Goal: Task Accomplishment & Management: Complete application form

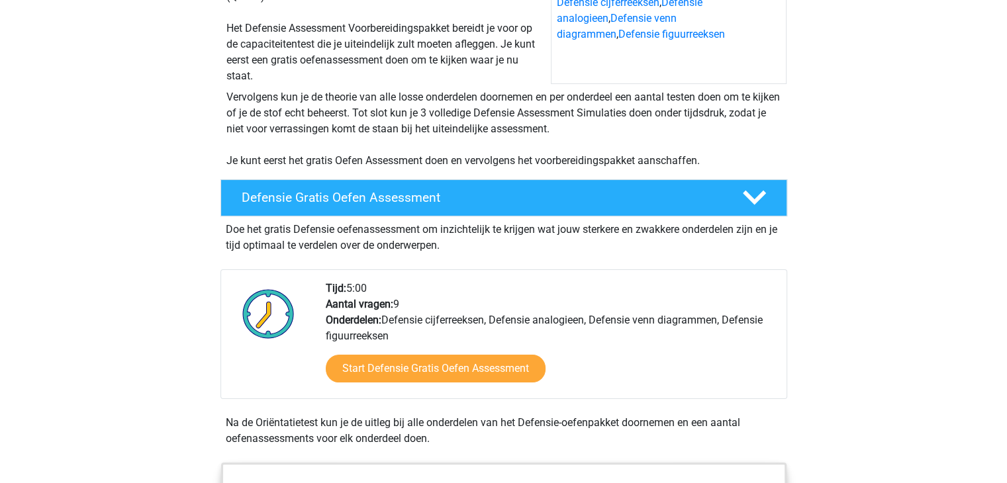
scroll to position [464, 0]
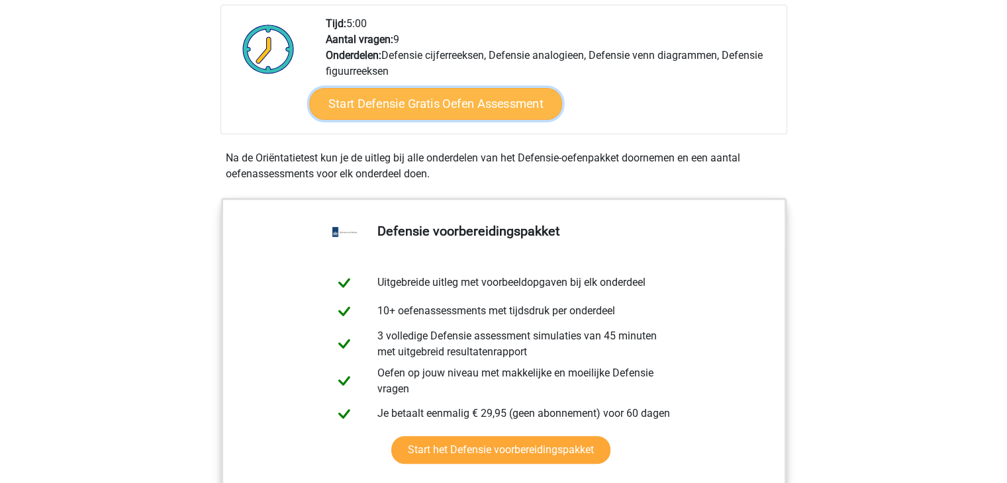
click at [509, 107] on link "Start Defensie Gratis Oefen Assessment" at bounding box center [435, 104] width 253 height 32
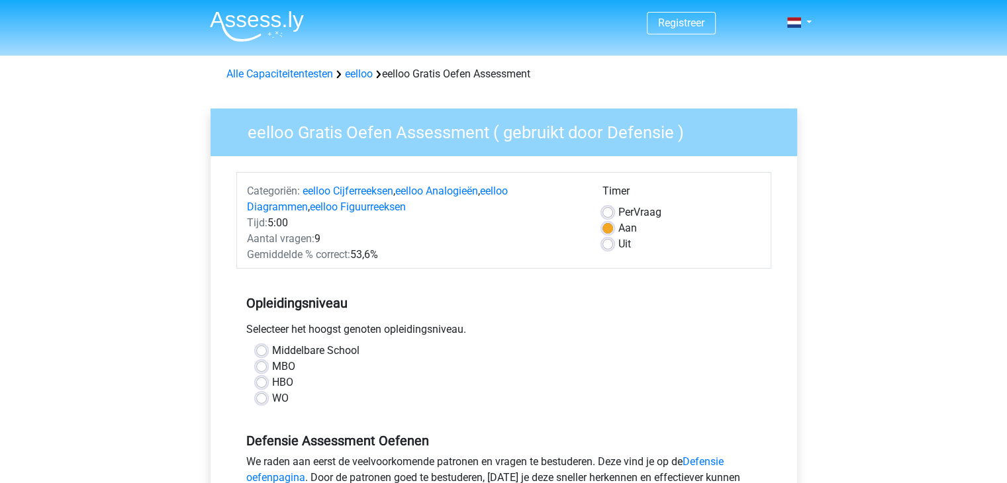
click at [272, 353] on label "Middelbare School" at bounding box center [315, 351] width 87 height 16
click at [265, 353] on input "Middelbare School" at bounding box center [261, 349] width 11 height 13
radio input "true"
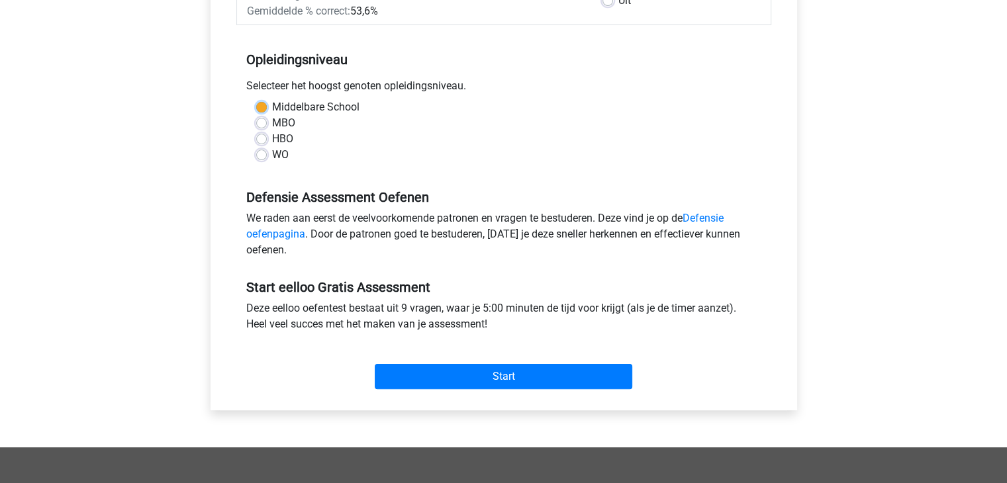
scroll to position [265, 0]
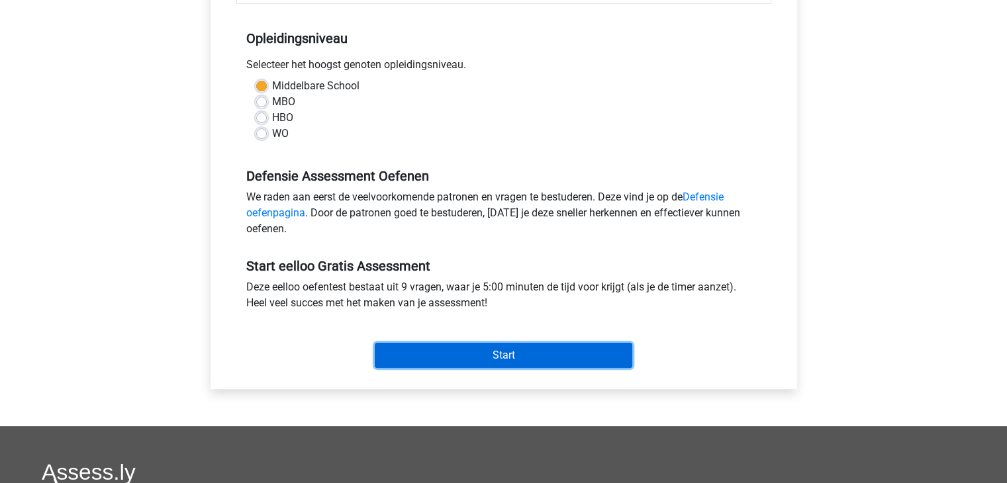
click at [503, 364] on input "Start" at bounding box center [504, 355] width 258 height 25
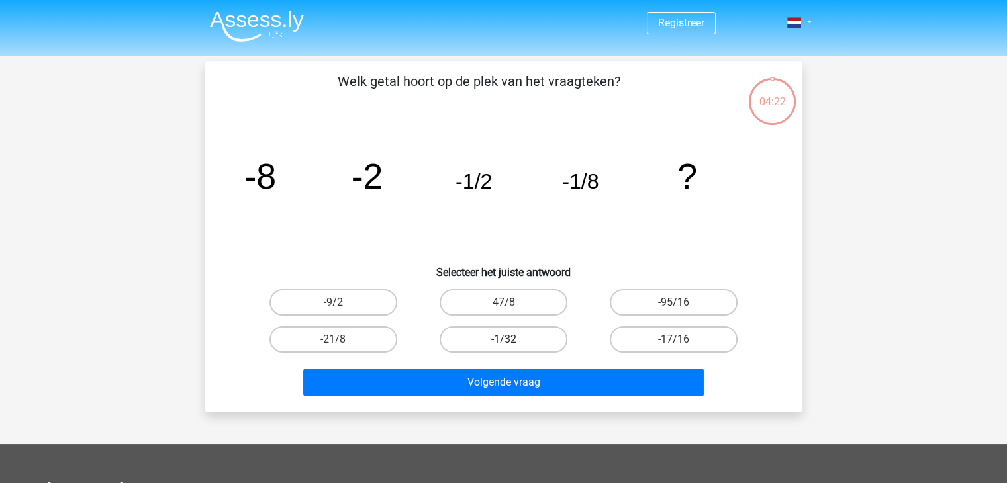
click at [508, 336] on label "-1/32" at bounding box center [504, 340] width 128 height 26
click at [508, 340] on input "-1/32" at bounding box center [507, 344] width 9 height 9
radio input "true"
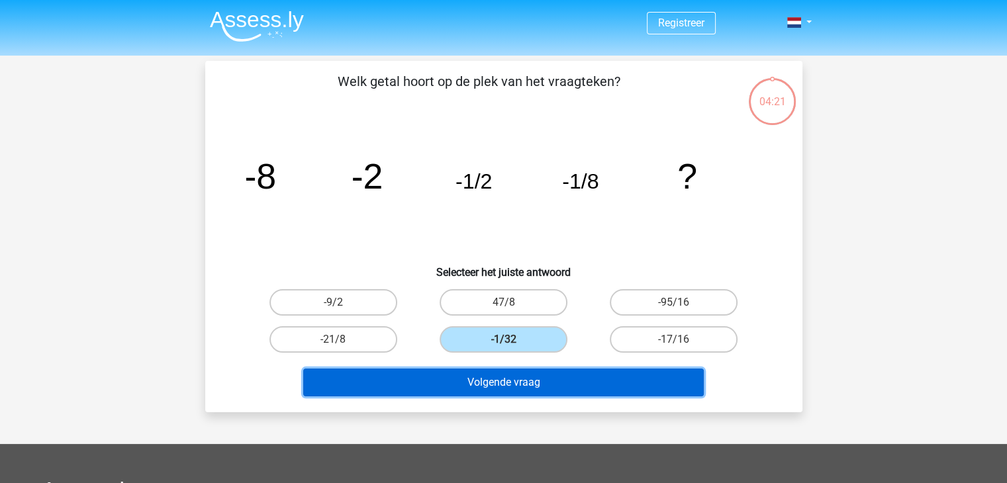
click at [563, 387] on button "Volgende vraag" at bounding box center [503, 383] width 401 height 28
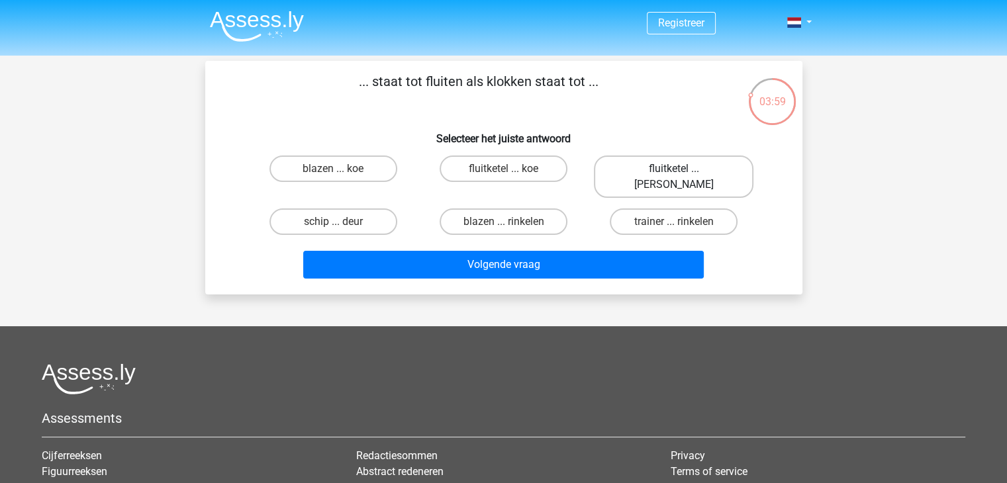
click at [709, 162] on label "fluitketel ... luiden" at bounding box center [674, 177] width 160 height 42
click at [683, 169] on input "fluitketel ... luiden" at bounding box center [678, 173] width 9 height 9
radio input "true"
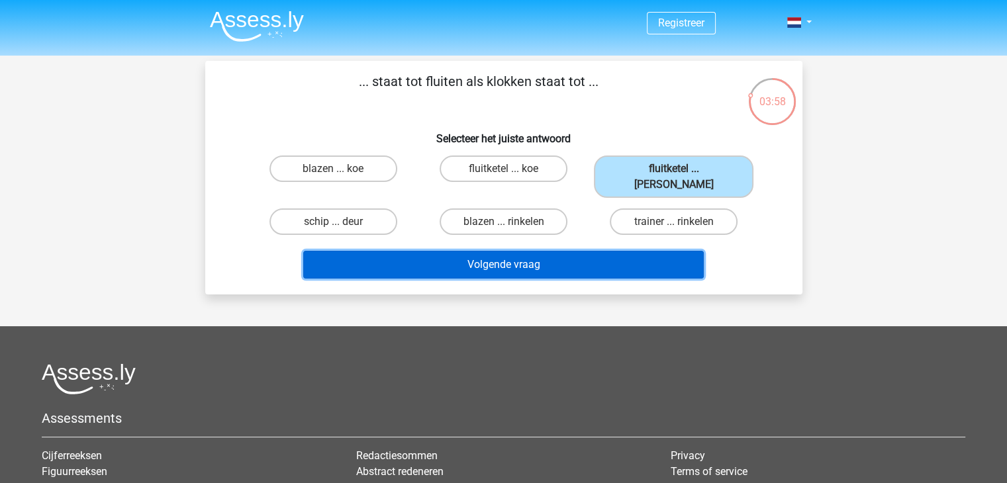
click at [599, 252] on button "Volgende vraag" at bounding box center [503, 265] width 401 height 28
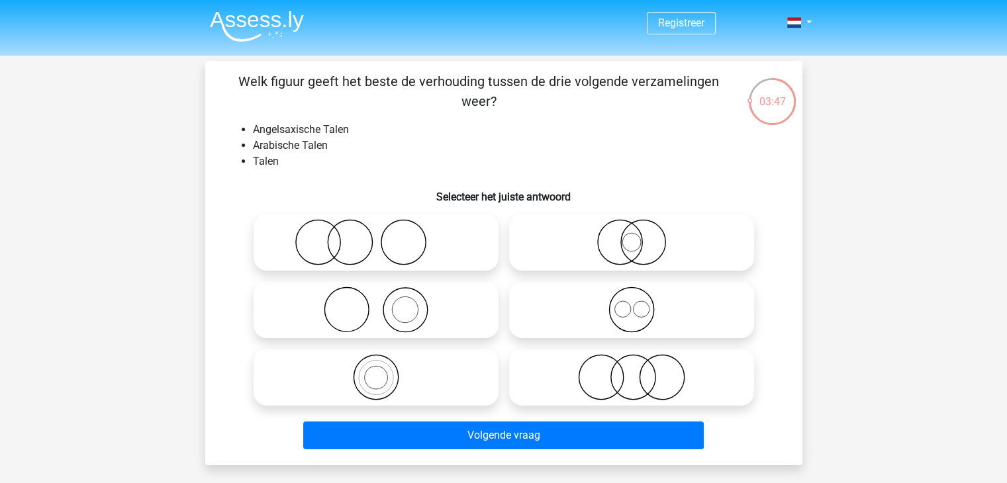
click at [689, 302] on icon at bounding box center [632, 310] width 234 height 46
click at [640, 302] on input "radio" at bounding box center [636, 299] width 9 height 9
radio input "true"
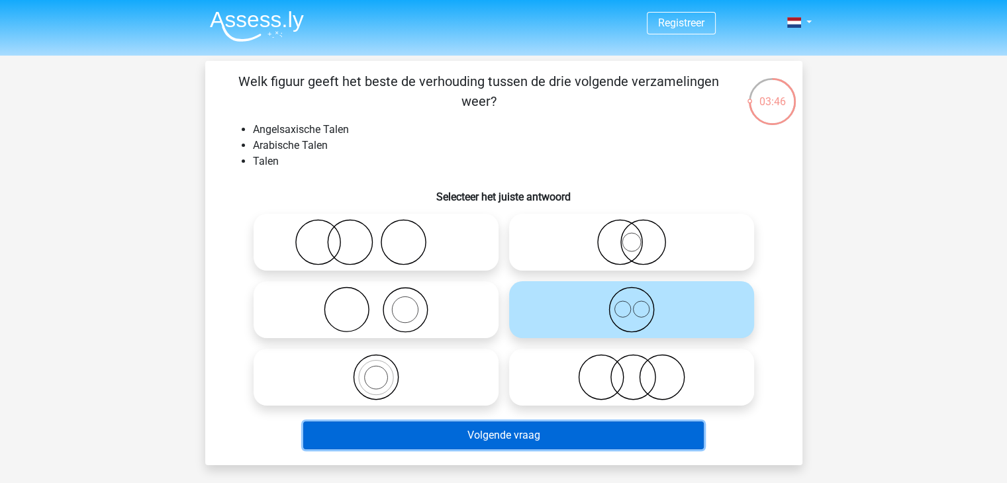
click at [491, 432] on button "Volgende vraag" at bounding box center [503, 436] width 401 height 28
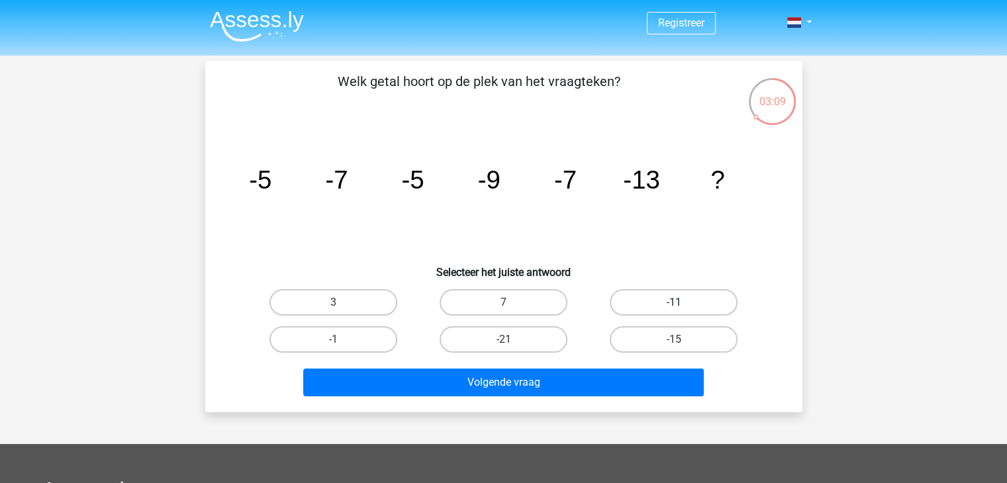
click at [707, 301] on label "-11" at bounding box center [674, 302] width 128 height 26
click at [683, 303] on input "-11" at bounding box center [678, 307] width 9 height 9
radio input "true"
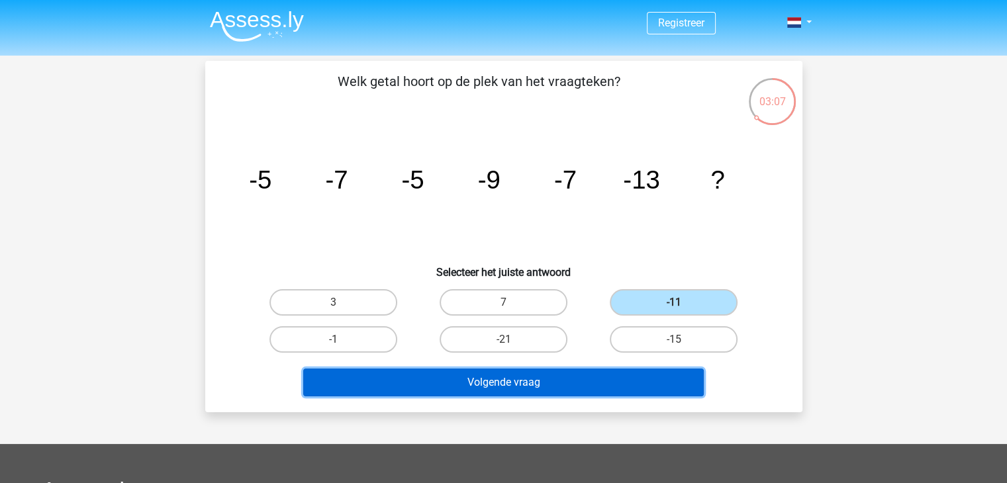
click at [523, 390] on button "Volgende vraag" at bounding box center [503, 383] width 401 height 28
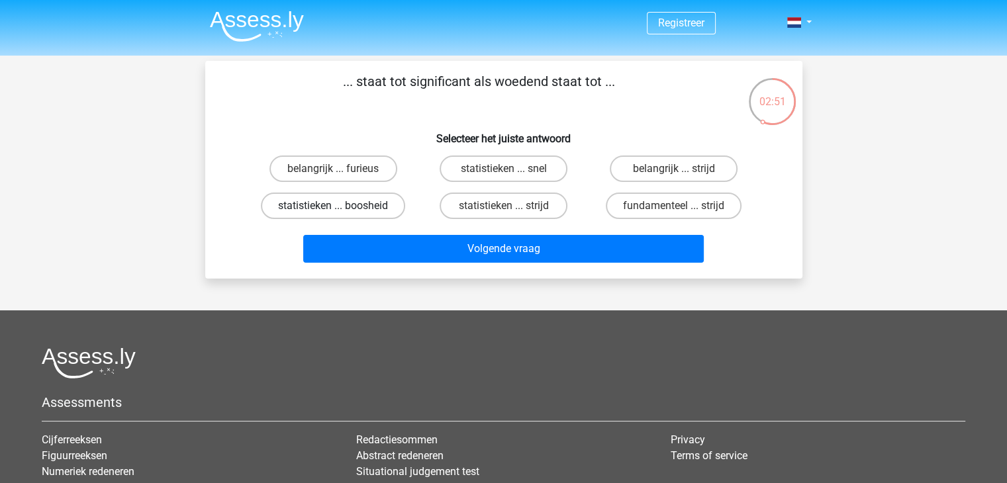
click at [348, 215] on label "statistieken ... boosheid" at bounding box center [333, 206] width 144 height 26
click at [342, 215] on input "statistieken ... boosheid" at bounding box center [337, 210] width 9 height 9
radio input "true"
click at [331, 168] on label "belangrijk ... furieus" at bounding box center [334, 169] width 128 height 26
click at [333, 169] on input "belangrijk ... furieus" at bounding box center [337, 173] width 9 height 9
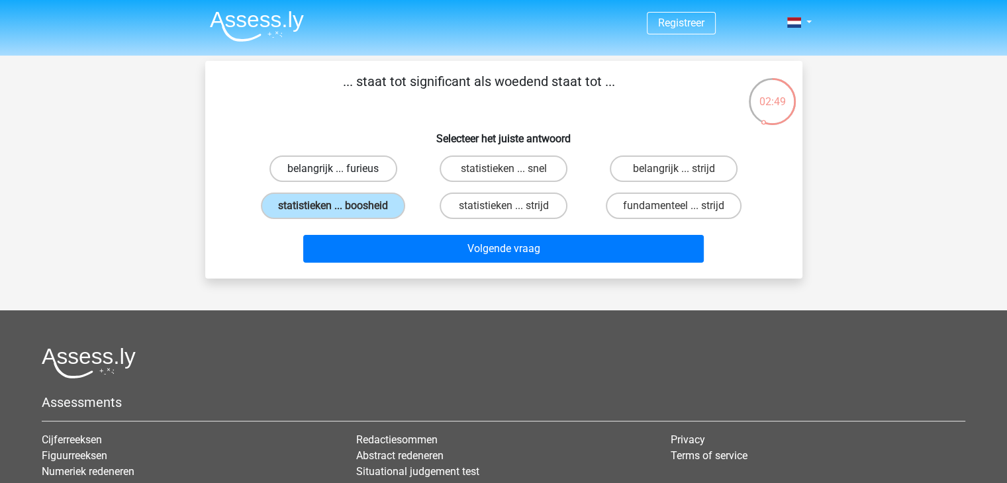
radio input "true"
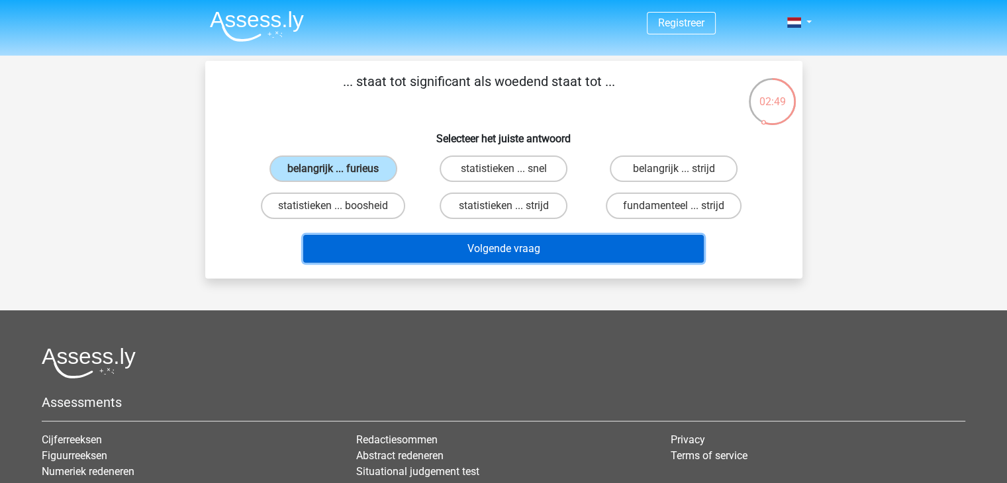
click at [436, 246] on button "Volgende vraag" at bounding box center [503, 249] width 401 height 28
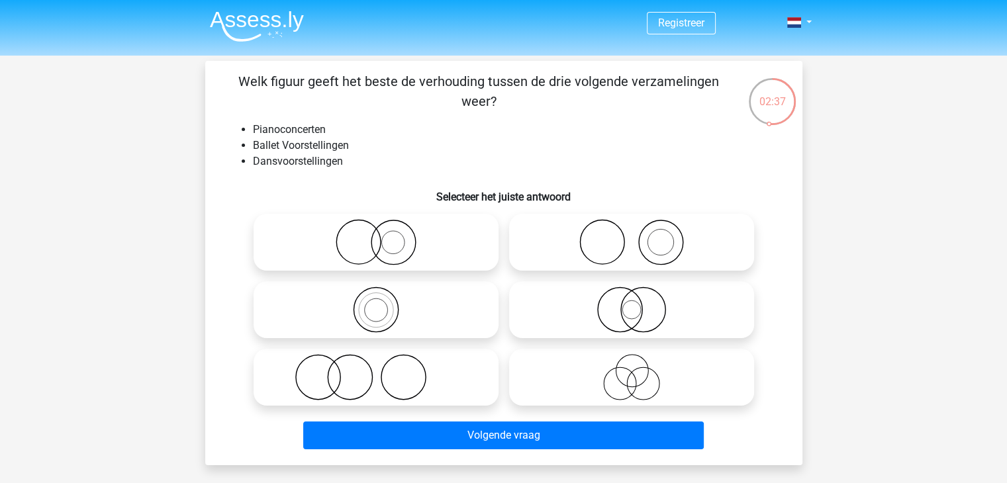
click at [668, 226] on icon at bounding box center [632, 242] width 234 height 46
click at [640, 227] on input "radio" at bounding box center [636, 231] width 9 height 9
radio input "true"
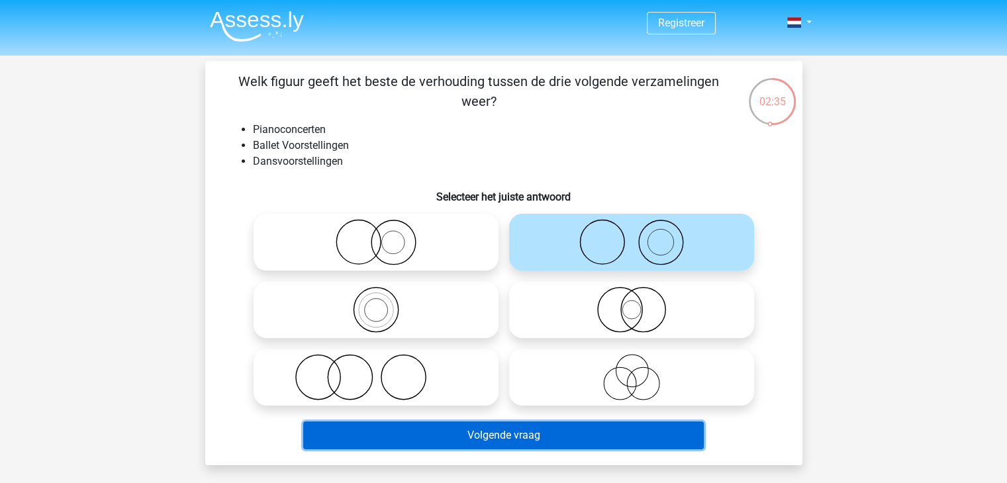
click at [612, 432] on button "Volgende vraag" at bounding box center [503, 436] width 401 height 28
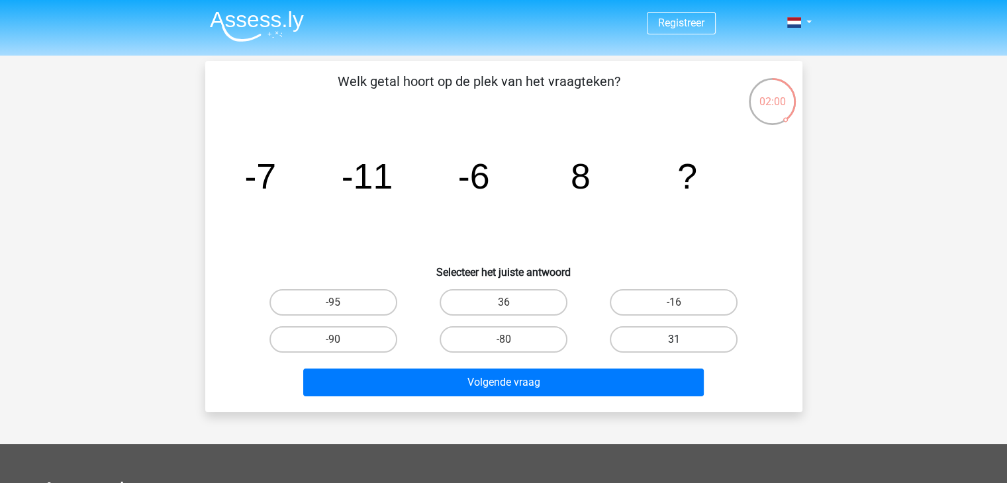
click at [634, 330] on label "31" at bounding box center [674, 340] width 128 height 26
click at [674, 340] on input "31" at bounding box center [678, 344] width 9 height 9
radio input "true"
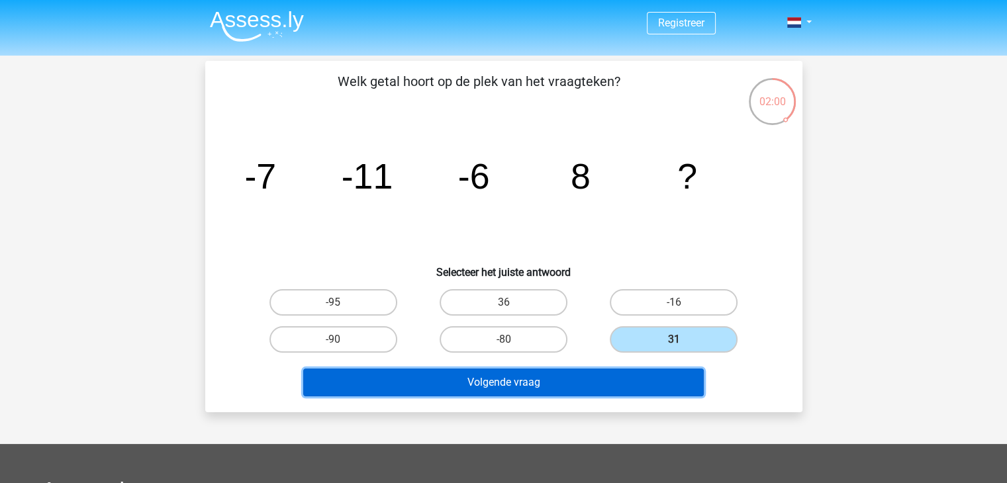
click at [595, 375] on button "Volgende vraag" at bounding box center [503, 383] width 401 height 28
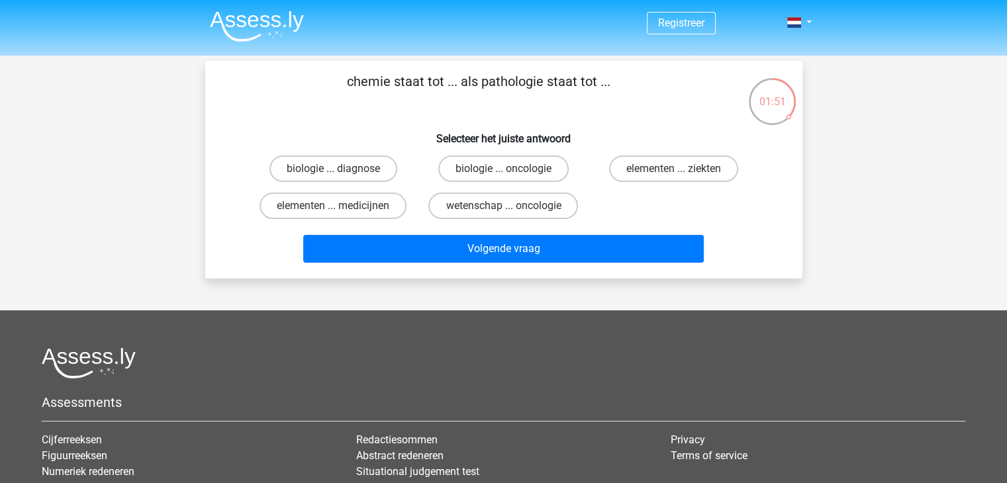
click at [681, 176] on input "elementen ... ziekten" at bounding box center [678, 173] width 9 height 9
radio input "true"
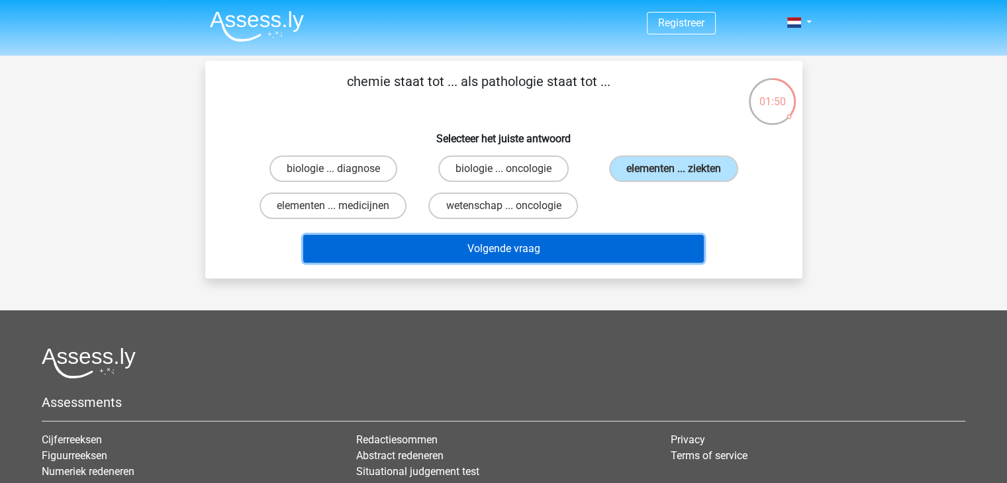
click at [559, 255] on button "Volgende vraag" at bounding box center [503, 249] width 401 height 28
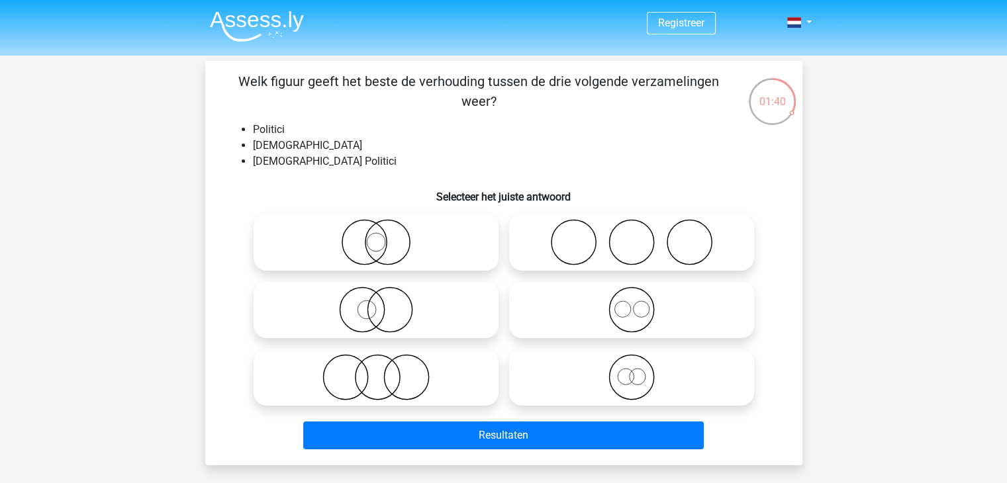
click at [432, 260] on icon at bounding box center [376, 242] width 234 height 46
click at [385, 236] on input "radio" at bounding box center [380, 231] width 9 height 9
radio input "true"
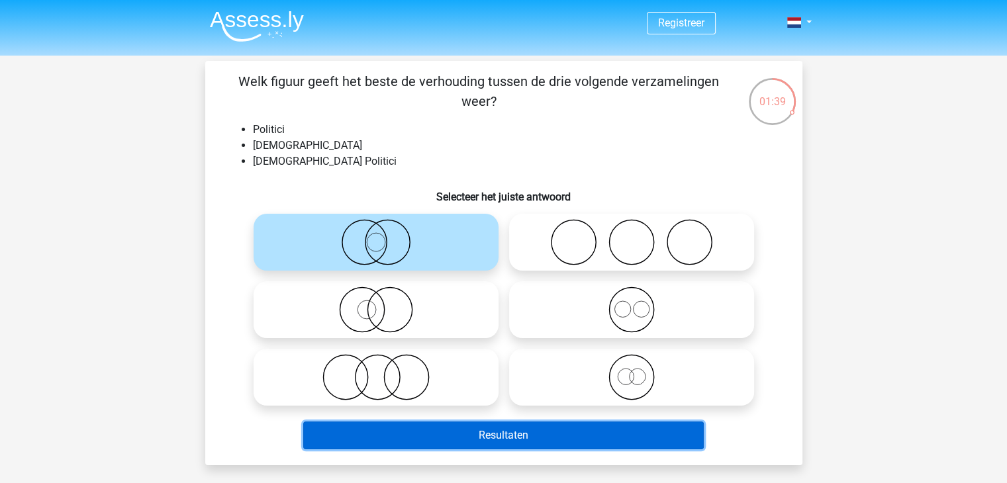
click at [544, 434] on button "Resultaten" at bounding box center [503, 436] width 401 height 28
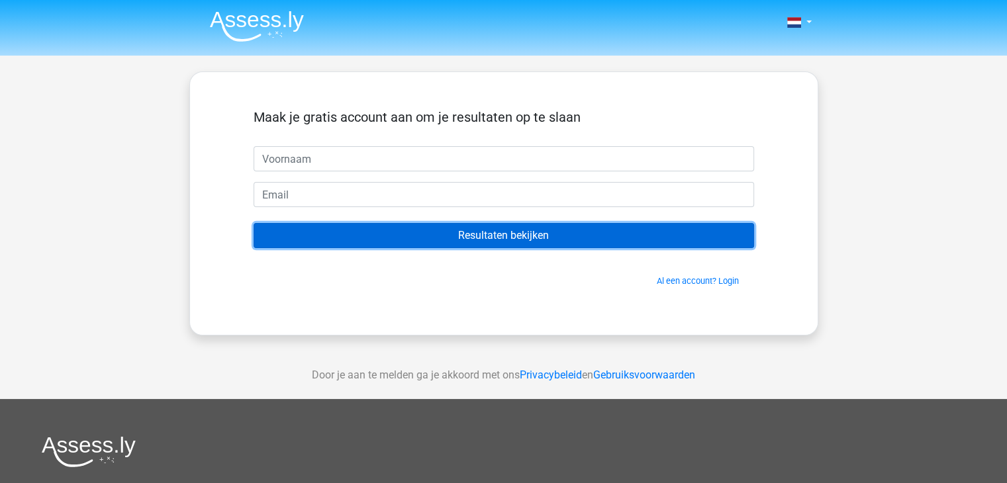
click at [523, 228] on input "Resultaten bekijken" at bounding box center [504, 235] width 501 height 25
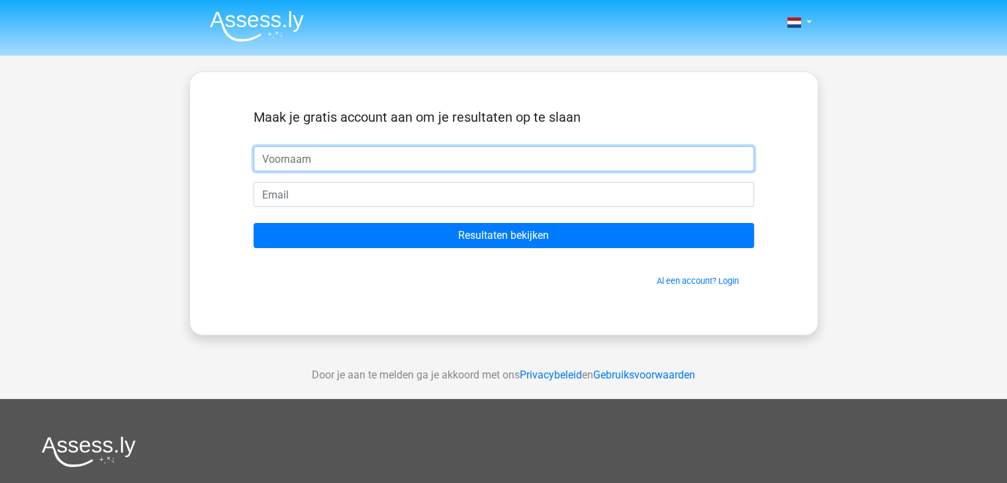
click at [546, 169] on input "text" at bounding box center [504, 158] width 501 height 25
type input "[PERSON_NAME]"
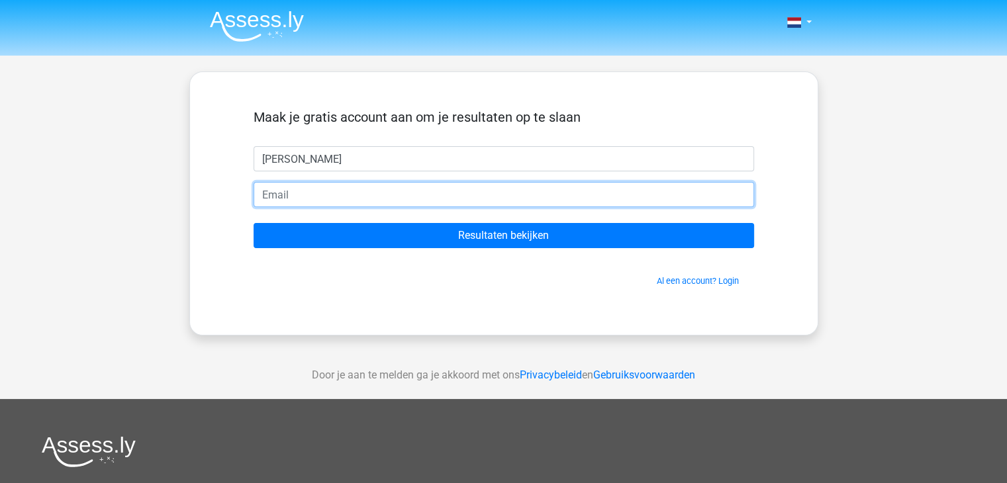
click at [556, 197] on input "email" at bounding box center [504, 194] width 501 height 25
type input "[EMAIL_ADDRESS][DOMAIN_NAME]"
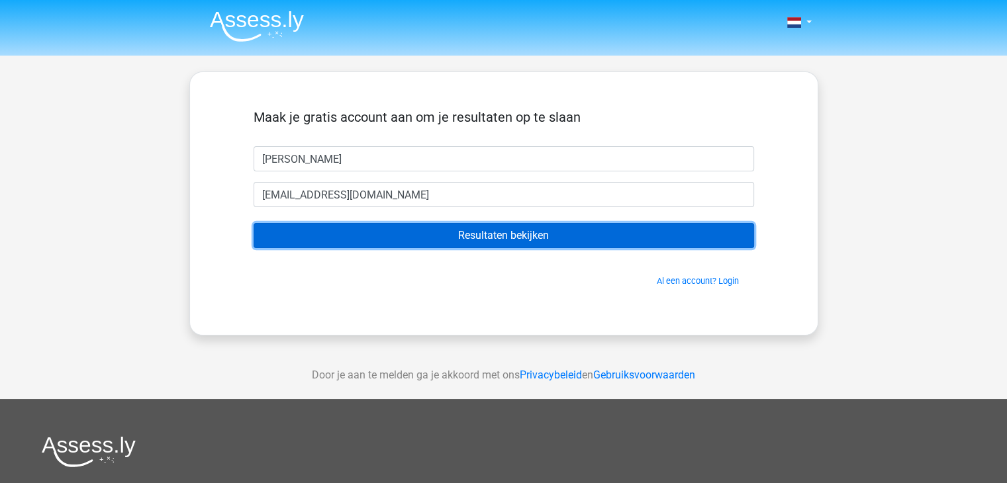
click at [525, 234] on input "Resultaten bekijken" at bounding box center [504, 235] width 501 height 25
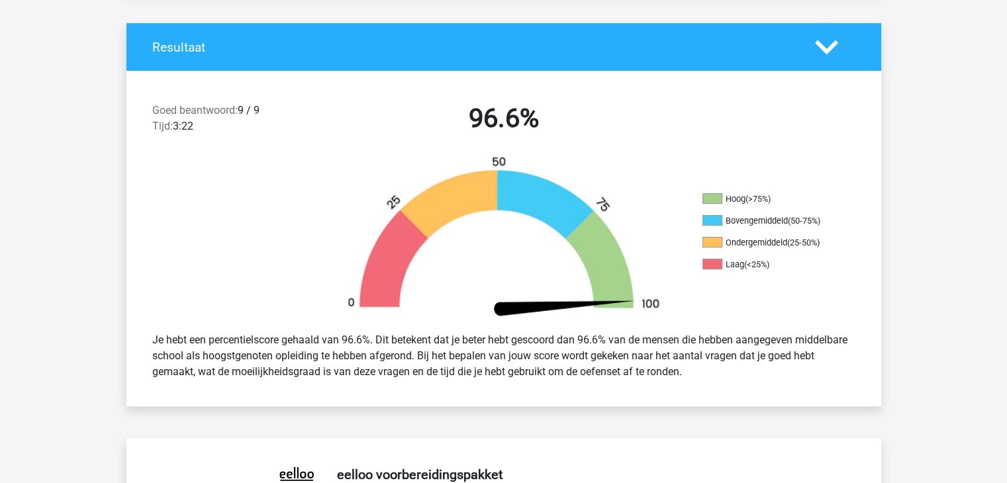
scroll to position [265, 0]
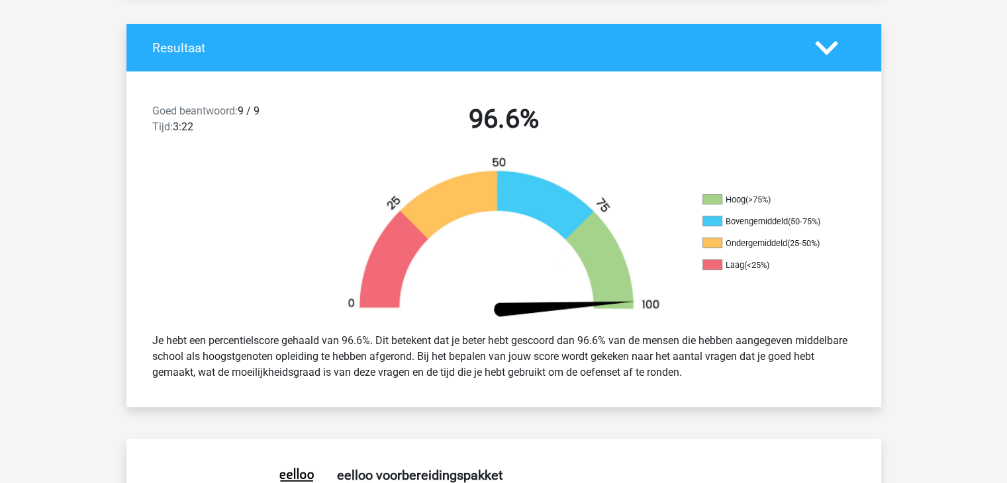
click at [825, 50] on polygon at bounding box center [826, 47] width 23 height 15
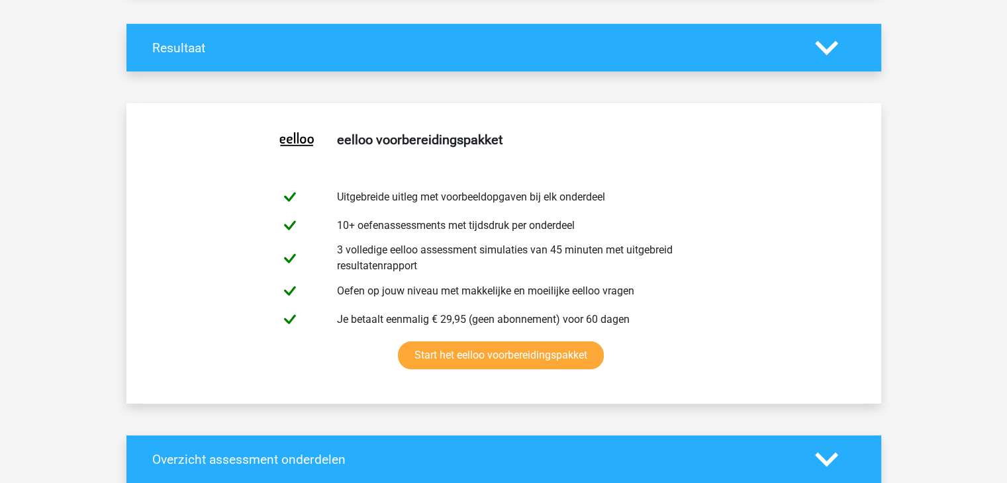
click at [825, 50] on polygon at bounding box center [826, 47] width 23 height 15
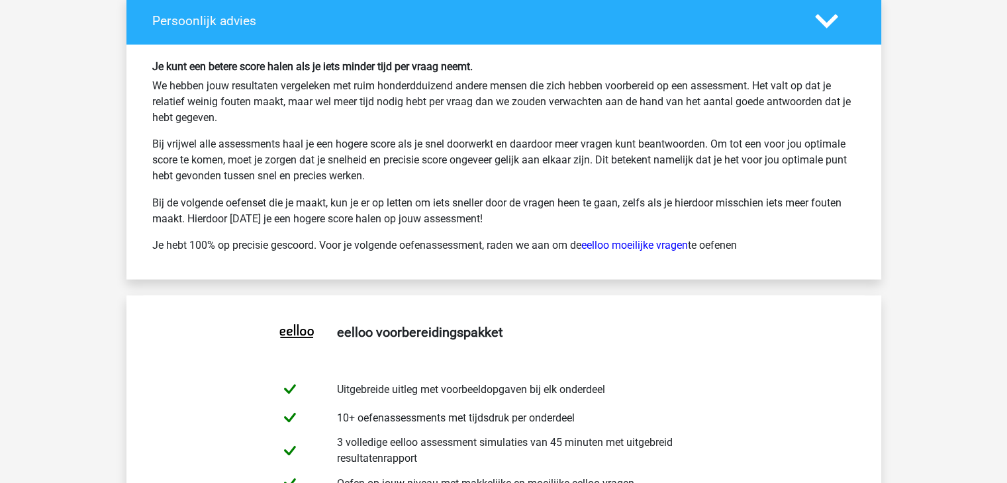
scroll to position [2450, 0]
